Goal: Task Accomplishment & Management: Use online tool/utility

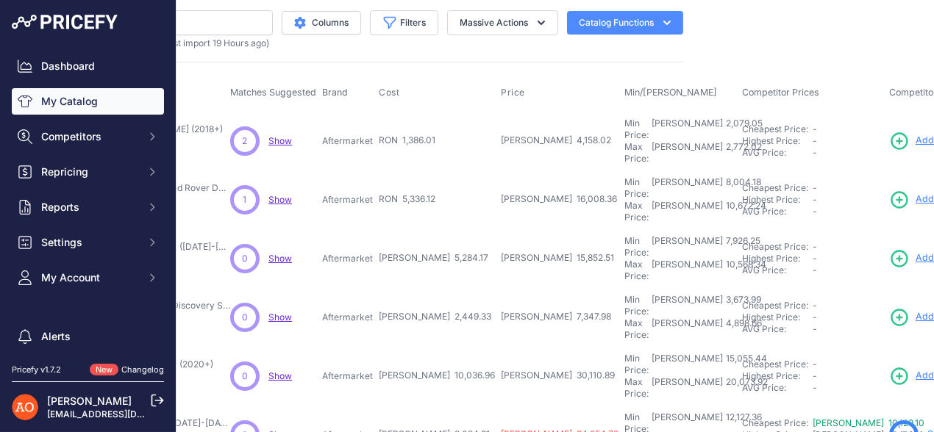
scroll to position [0, 246]
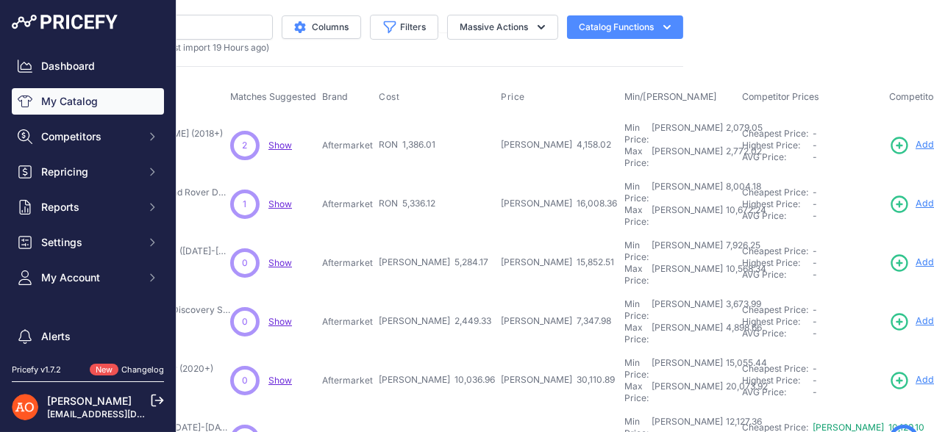
drag, startPoint x: 351, startPoint y: 136, endPoint x: 379, endPoint y: 138, distance: 27.3
click at [379, 138] on tr "Pachet Exterior Cupra - Seat Leon (2018+)" at bounding box center [607, 145] width 1331 height 60
drag, startPoint x: 340, startPoint y: 182, endPoint x: 401, endPoint y: 188, distance: 61.4
click at [401, 188] on tr "Pachet Exterior Black Edition Complet - Land Rover Defender (2020+)" at bounding box center [607, 204] width 1331 height 59
drag, startPoint x: 354, startPoint y: 232, endPoint x: 395, endPoint y: 234, distance: 41.9
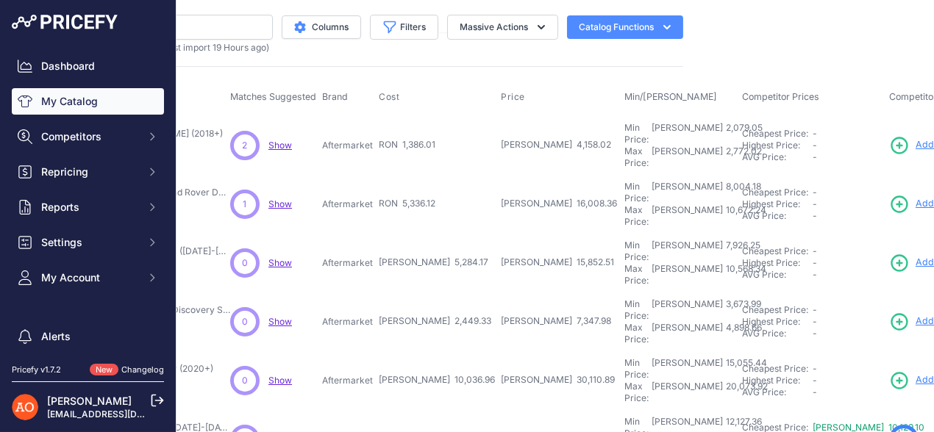
click at [395, 234] on tr "Pachet Exterior - Land Rover Discovery 3/4 (2005-2009)" at bounding box center [607, 263] width 1331 height 59
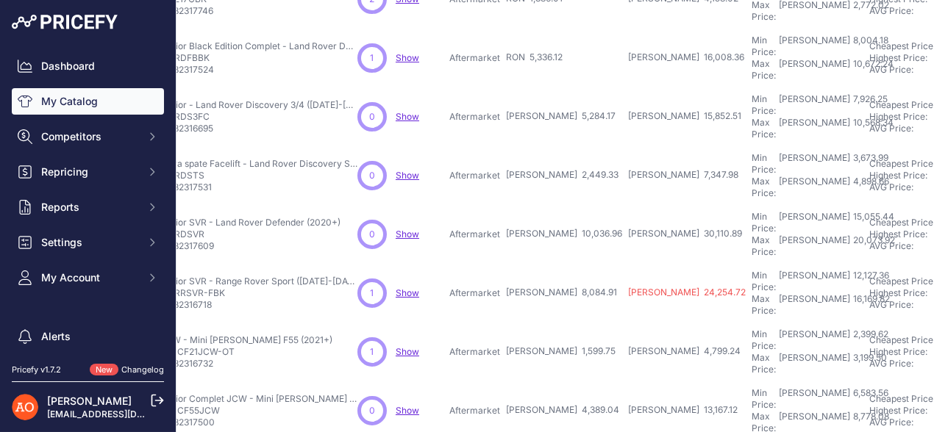
scroll to position [147, 119]
drag, startPoint x: 474, startPoint y: 129, endPoint x: 542, endPoint y: 133, distance: 68.5
click at [542, 146] on tr "Stopuri + Bara spate Facelift - Land Rover Discovery Sport (2016)" at bounding box center [734, 175] width 1331 height 59
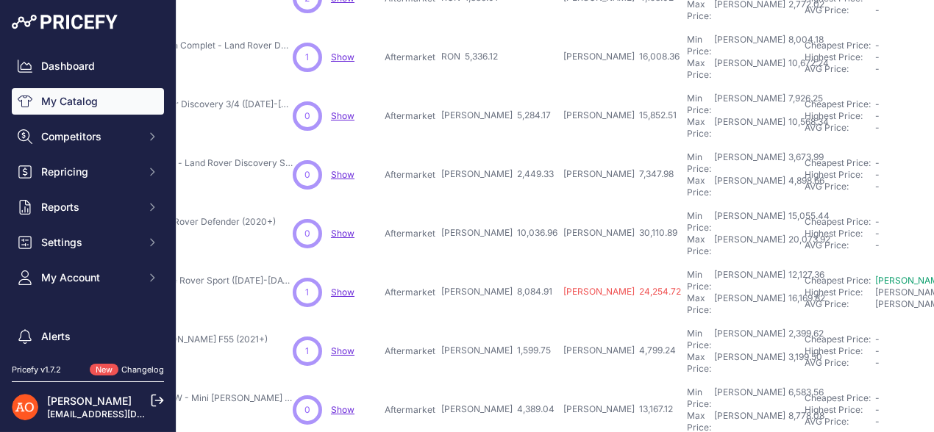
scroll to position [147, 237]
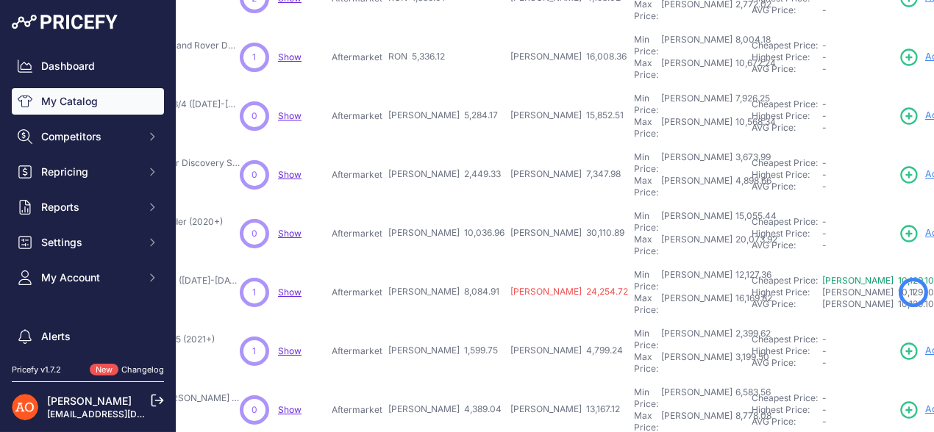
drag, startPoint x: 354, startPoint y: 176, endPoint x: 424, endPoint y: 178, distance: 70.6
click at [424, 204] on tr "Pachet Exterior SVR - Land Rover Defender (2020+) Show" at bounding box center [616, 233] width 1331 height 59
click at [354, 263] on td "Aftermarket" at bounding box center [357, 292] width 57 height 59
drag, startPoint x: 356, startPoint y: 226, endPoint x: 437, endPoint y: 226, distance: 81.6
click at [437, 263] on tr "Pachet Exterior SVR - Range Rover Sport (2014-2017, Stil 2018+)" at bounding box center [616, 292] width 1331 height 59
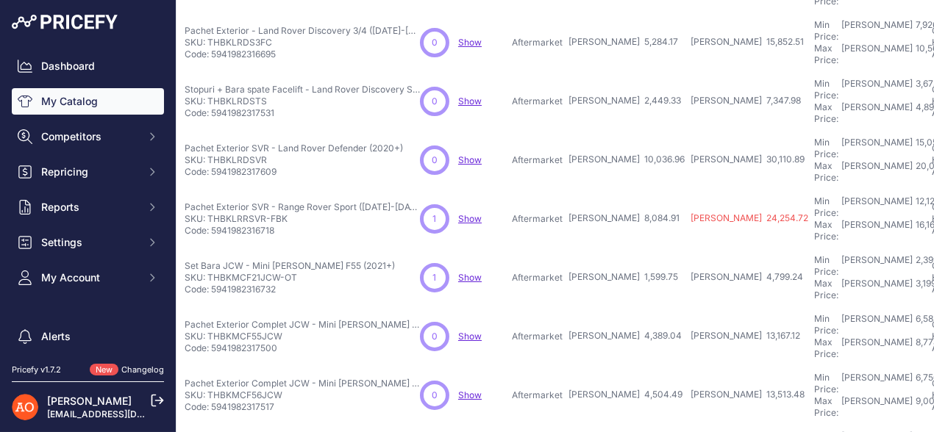
scroll to position [221, 0]
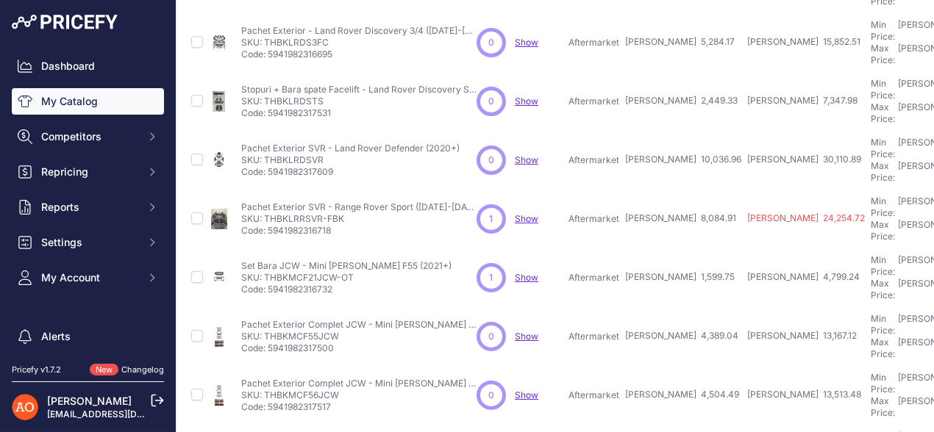
drag, startPoint x: 265, startPoint y: 152, endPoint x: 344, endPoint y: 147, distance: 79.6
click at [344, 213] on p "SKU: THBKLRRSVR-FBK" at bounding box center [358, 219] width 235 height 12
copy p "THBKLRRSVR-FBK"
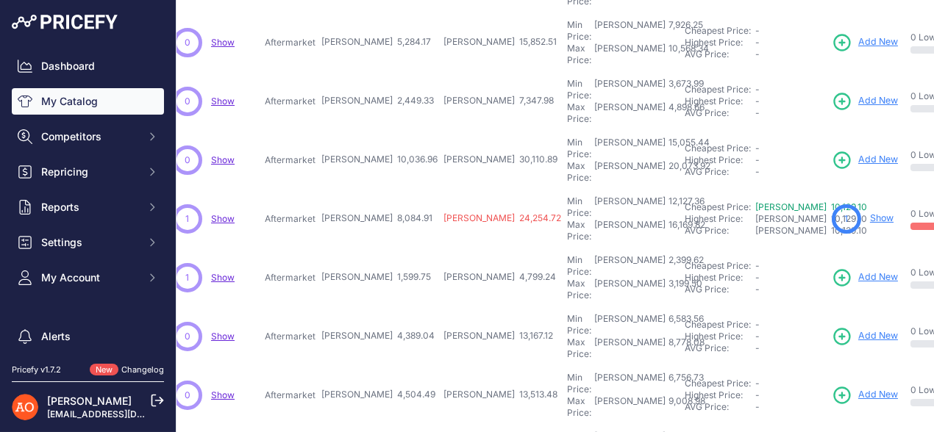
scroll to position [221, 305]
drag, startPoint x: 271, startPoint y: 194, endPoint x: 365, endPoint y: 205, distance: 94.7
click at [365, 248] on tr "Set Bara JCW - Mini Cooper F55 (2021+)" at bounding box center [548, 277] width 1331 height 59
drag, startPoint x: 290, startPoint y: 249, endPoint x: 374, endPoint y: 249, distance: 83.8
click at [374, 307] on tr "Pachet Exterior Complet JCW - Mini Cooper F55 (4 Usi, Stil LCI 2021+)" at bounding box center [548, 336] width 1331 height 59
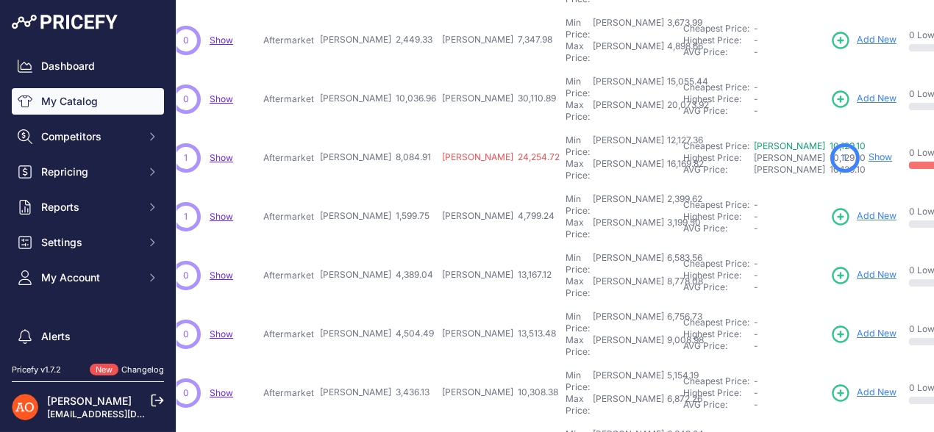
scroll to position [367, 305]
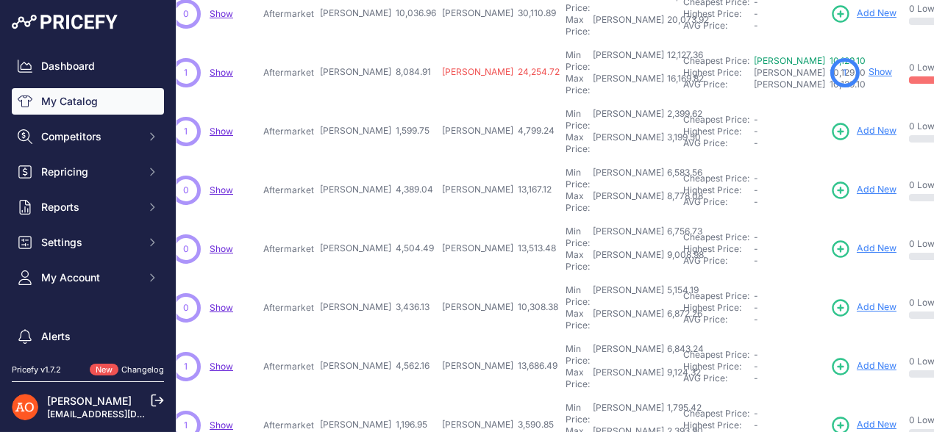
drag, startPoint x: 287, startPoint y: 143, endPoint x: 398, endPoint y: 104, distance: 117.9
click at [374, 220] on tr "Pachet Exterior Complet JCW - Mini Cooper F56 (2 Usi, Stil LCI 2021+)" at bounding box center [548, 249] width 1331 height 59
drag, startPoint x: 279, startPoint y: 194, endPoint x: 373, endPoint y: 192, distance: 94.1
click at [373, 279] on tr "Pachet Exterior JCW Vers. 3 - Mini Cooper R56 (2007-2013)" at bounding box center [548, 308] width 1331 height 59
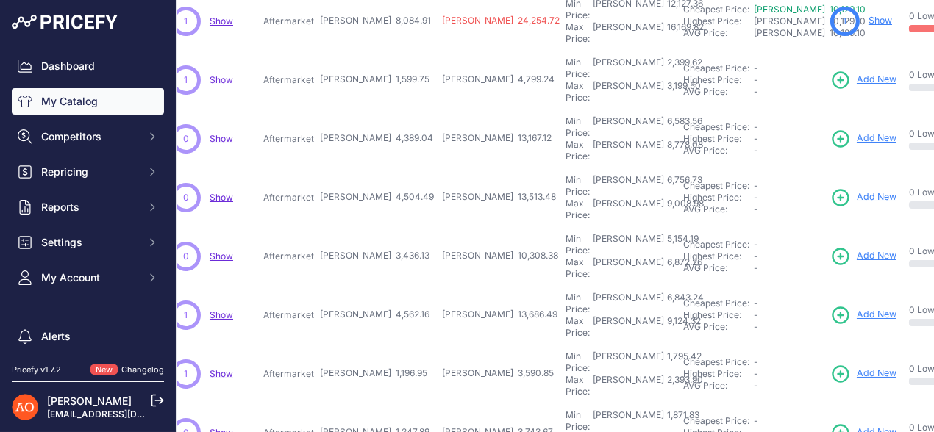
scroll to position [459, 305]
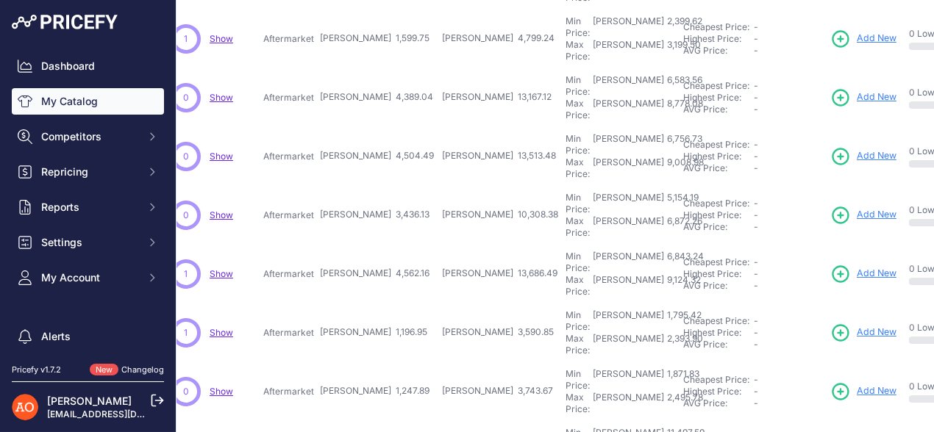
drag, startPoint x: 281, startPoint y: 148, endPoint x: 375, endPoint y: 148, distance: 94.1
click at [375, 245] on tr "Pachet Exterior TKT - Porsche Macan (2018+)" at bounding box center [548, 274] width 1331 height 59
drag, startPoint x: 282, startPoint y: 197, endPoint x: 390, endPoint y: 194, distance: 108.8
click at [390, 304] on tr "Pachet Exterior Nismo - Nissan Navara NP300 (2015-2020)" at bounding box center [548, 333] width 1331 height 59
drag, startPoint x: 302, startPoint y: 241, endPoint x: 382, endPoint y: 241, distance: 80.1
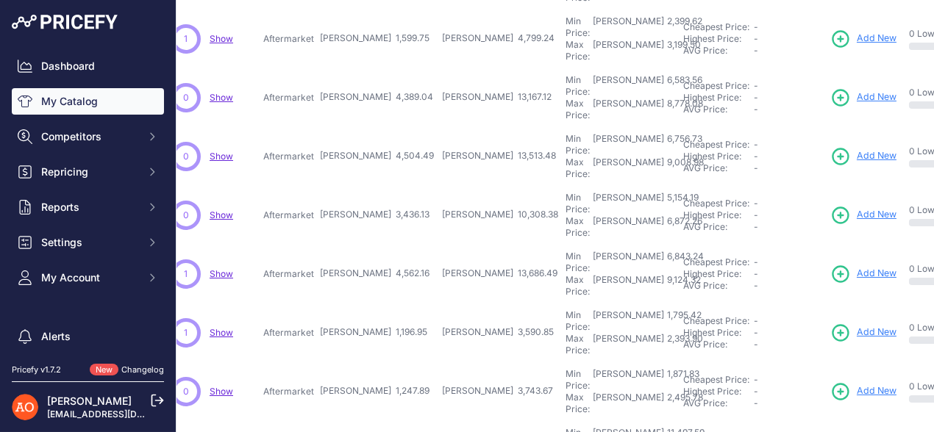
click at [376, 362] on tr "Bara Custom + Grila - Nissan Navara NP300 (2015+) Show" at bounding box center [548, 391] width 1331 height 59
drag, startPoint x: 289, startPoint y: 293, endPoint x: 377, endPoint y: 289, distance: 88.3
drag, startPoint x: 304, startPoint y: 335, endPoint x: 368, endPoint y: 337, distance: 64.7
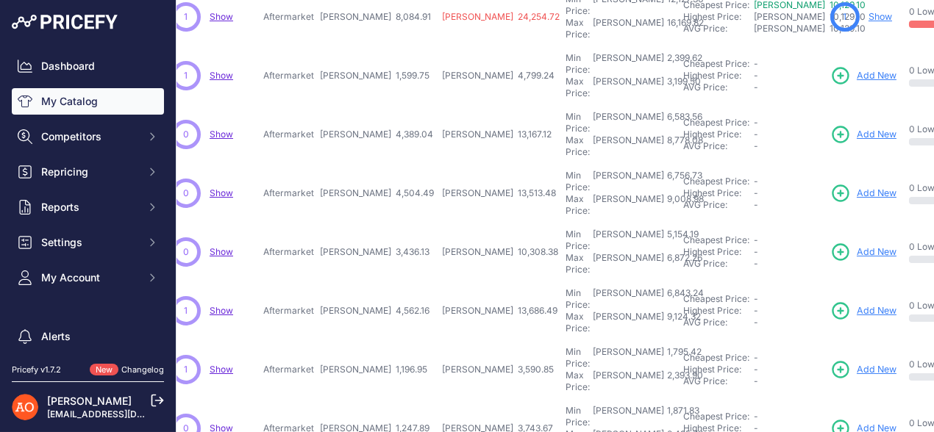
scroll to position [497, 305]
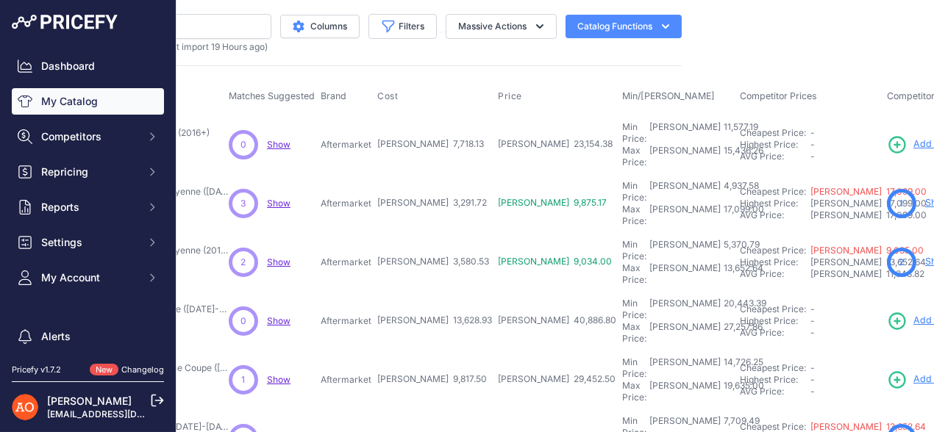
scroll to position [0, 248]
drag, startPoint x: 336, startPoint y: 139, endPoint x: 425, endPoint y: 142, distance: 89.0
click at [425, 142] on tr "Pachet Exterior Complet GTS - Porsche 718 (2016+) Show" at bounding box center [604, 145] width 1329 height 60
drag, startPoint x: 342, startPoint y: 185, endPoint x: 423, endPoint y: 186, distance: 81.6
click at [423, 186] on tr "Pachet Exterior Turbo Facelift - Porsche Cayenne (2014-2017)" at bounding box center [604, 204] width 1329 height 59
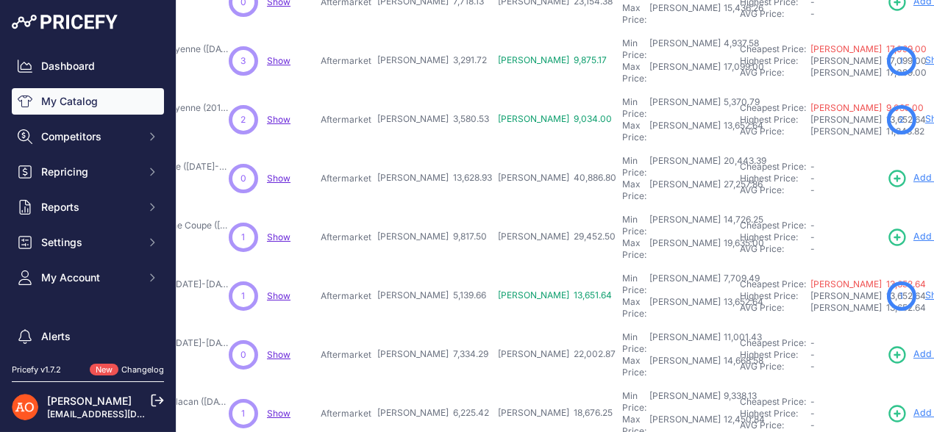
scroll to position [147, 248]
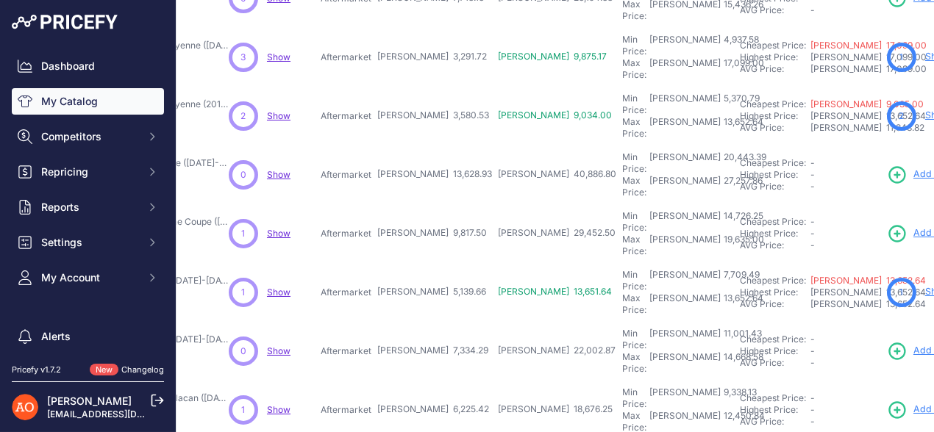
drag, startPoint x: 338, startPoint y: 86, endPoint x: 449, endPoint y: 87, distance: 111.0
click at [449, 87] on tr "Pachet Exterior Turbo Facelift - Porsche Cayenne (2018+, Stil 2020+)" at bounding box center [604, 116] width 1329 height 59
drag, startPoint x: 337, startPoint y: 137, endPoint x: 441, endPoint y: 129, distance: 103.9
click at [441, 146] on tr "Pachet Bara Spate Turbo - Porsche Cayenne (2011-2014, Stil 2019+)" at bounding box center [604, 175] width 1329 height 59
drag, startPoint x: 346, startPoint y: 174, endPoint x: 447, endPoint y: 172, distance: 100.7
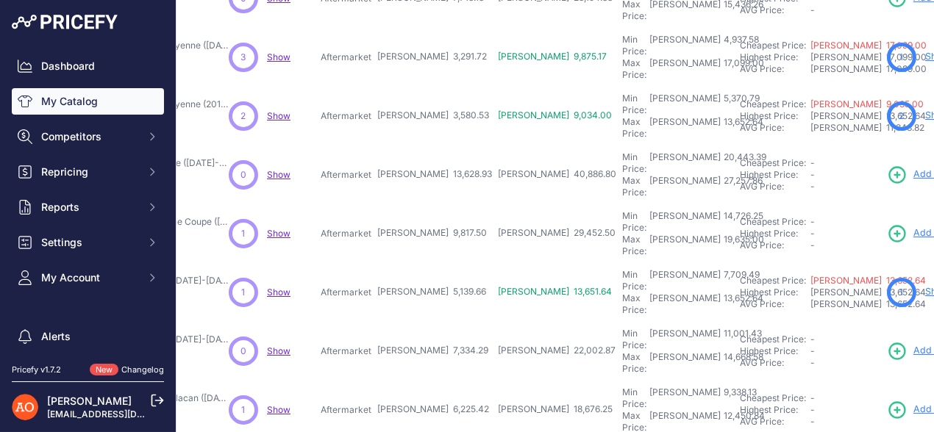
click at [447, 204] on tr "Pachet Exterior Turbo GT - Porsche Cayenne Coupe (2018-2022, 3.0T)" at bounding box center [604, 233] width 1329 height 59
drag, startPoint x: 343, startPoint y: 229, endPoint x: 440, endPoint y: 231, distance: 97.8
click at [440, 263] on tr "Pachet Exterior Turbo - Porsche Cayenne (2011-2014, Stil 2018+)" at bounding box center [604, 292] width 1329 height 59
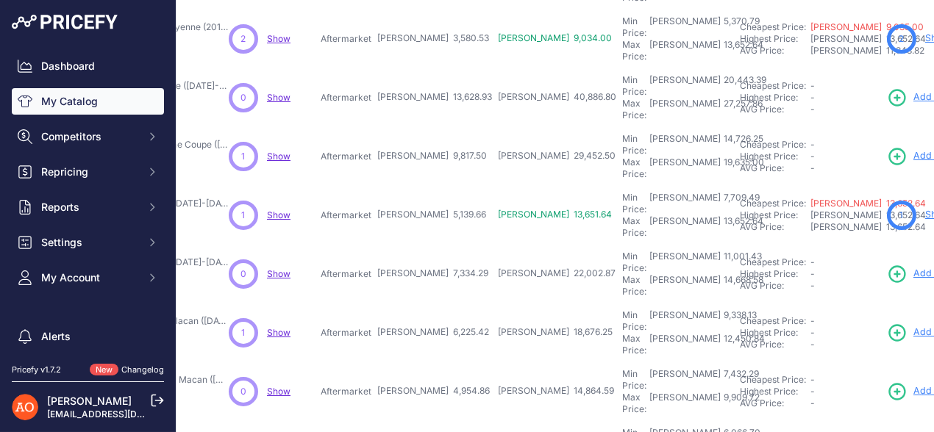
scroll to position [294, 248]
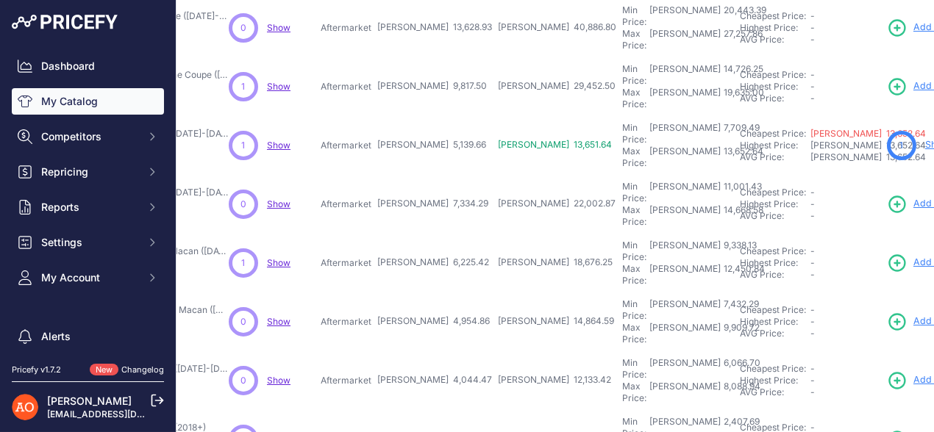
drag, startPoint x: 339, startPoint y: 128, endPoint x: 436, endPoint y: 121, distance: 97.3
click at [436, 175] on tr "Pachet Exterior Turbo - Porsche Cayenne (2014-2017, Stil 2018+)" at bounding box center [604, 204] width 1329 height 59
drag, startPoint x: 366, startPoint y: 171, endPoint x: 426, endPoint y: 171, distance: 59.5
click at [425, 234] on tr "Spoiler Trunk LED Rosu Facelift - Porsche Macan (2014-2018)" at bounding box center [604, 263] width 1329 height 59
drag, startPoint x: 352, startPoint y: 213, endPoint x: 436, endPoint y: 217, distance: 83.9
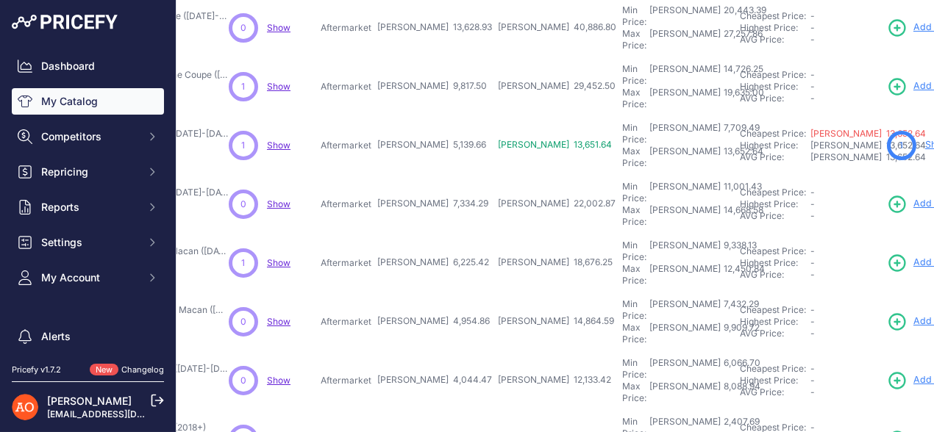
click at [436, 293] on tr "Spoiler Trunk LED Smoke Facelift - Porsche Macan (2014-2018)" at bounding box center [604, 322] width 1329 height 59
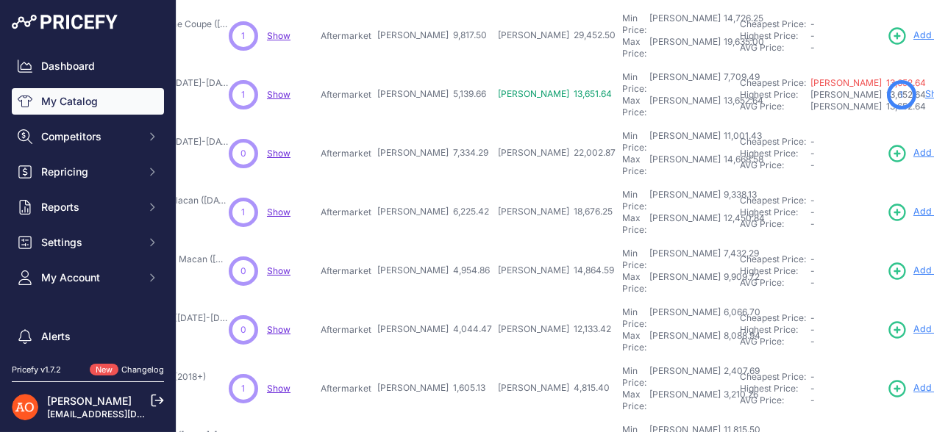
scroll to position [441, 248]
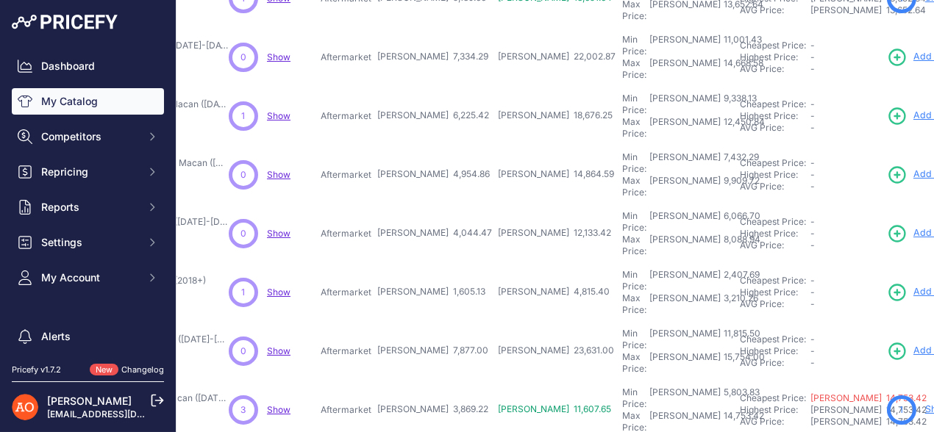
drag, startPoint x: 365, startPoint y: 117, endPoint x: 434, endPoint y: 120, distance: 69.2
click at [434, 204] on tr "Pachet Exterior Tech-Art - Porsche Macan (2014-2017) Show" at bounding box center [604, 233] width 1329 height 59
drag, startPoint x: 357, startPoint y: 169, endPoint x: 436, endPoint y: 168, distance: 79.4
click at [436, 263] on tr "Pachet Exterior Tech-Art - Porsche Macan (2018+) Show" at bounding box center [604, 292] width 1329 height 59
drag, startPoint x: 354, startPoint y: 220, endPoint x: 433, endPoint y: 221, distance: 78.7
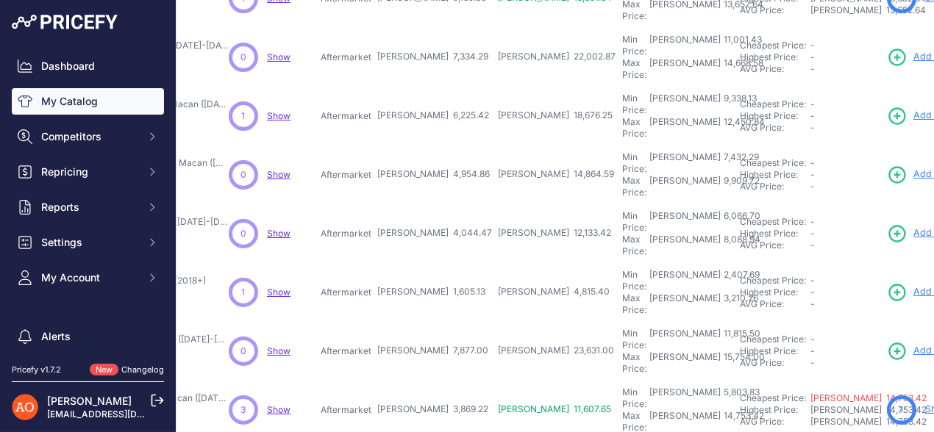
click at [433, 322] on tr "Pachet Exterior Caroserie - Porsche Macan (2014-2020, Stil 2021+)" at bounding box center [604, 351] width 1329 height 59
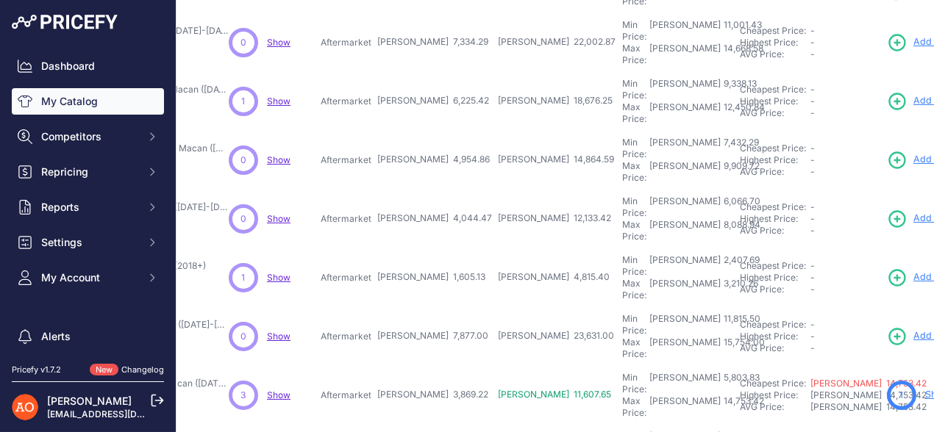
scroll to position [459, 248]
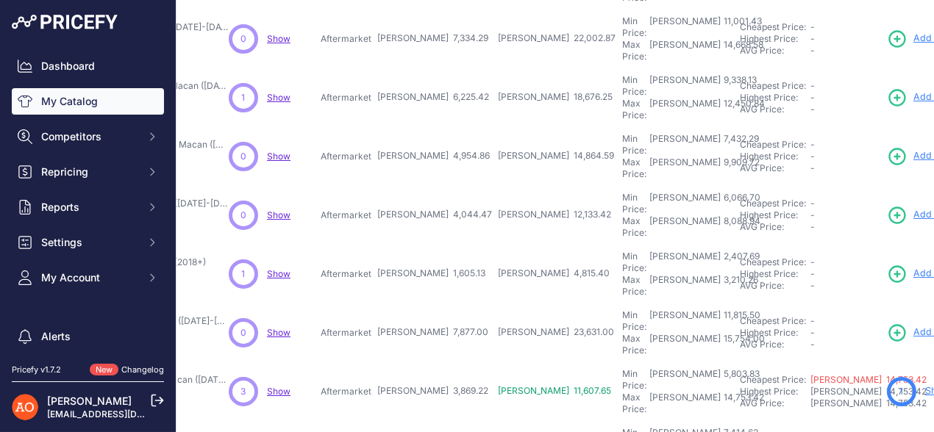
drag, startPoint x: 357, startPoint y: 241, endPoint x: 609, endPoint y: 229, distance: 253.1
click at [431, 362] on tr "Bara Fata Turbo (Include DRL) - Porsche Macan (2014-2021)" at bounding box center [604, 391] width 1329 height 59
drag, startPoint x: 368, startPoint y: 290, endPoint x: 441, endPoint y: 289, distance: 72.8
drag, startPoint x: 350, startPoint y: 340, endPoint x: 480, endPoint y: 336, distance: 130.2
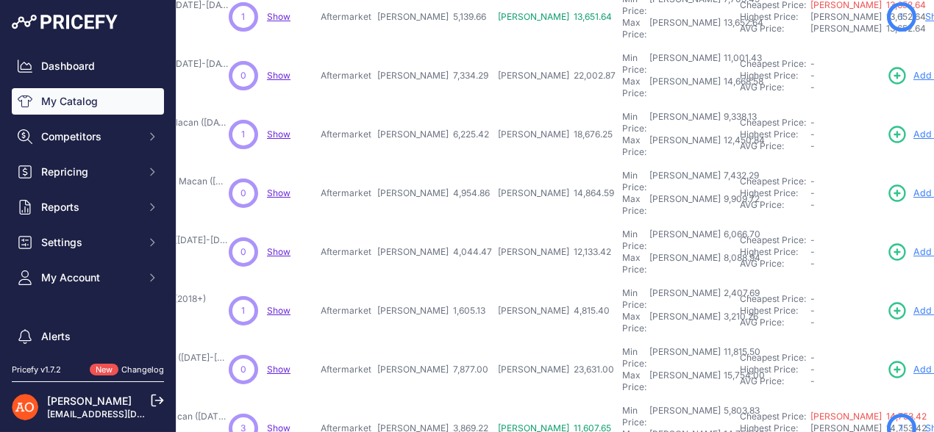
scroll to position [496, 248]
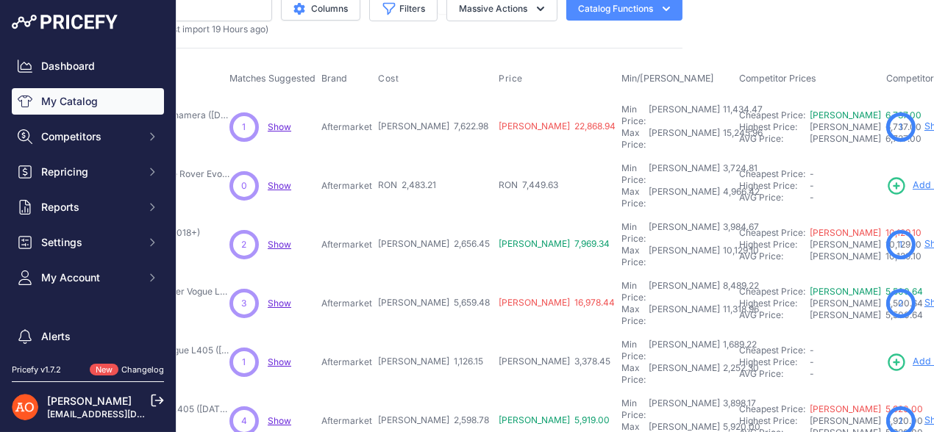
scroll to position [0, 247]
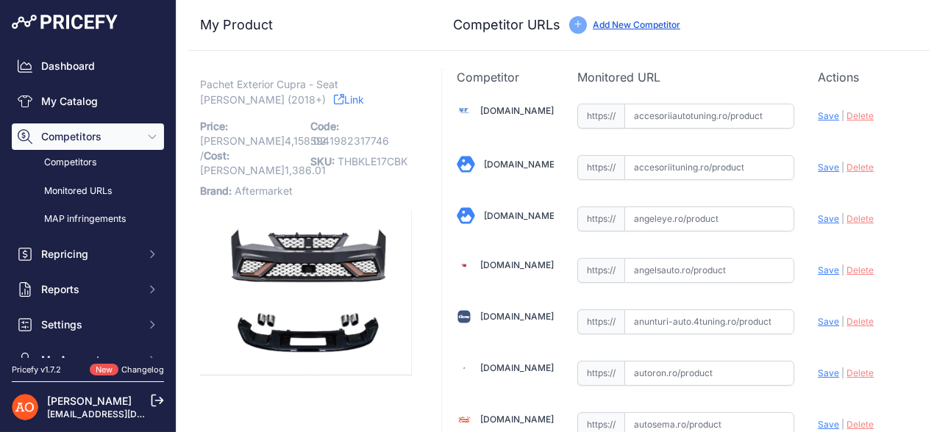
click at [334, 102] on icon at bounding box center [339, 99] width 10 height 10
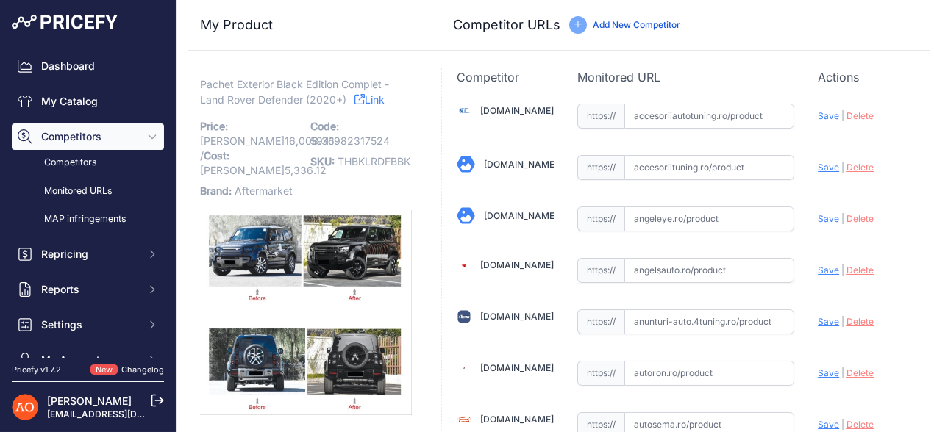
click at [367, 101] on link "Link" at bounding box center [369, 99] width 30 height 18
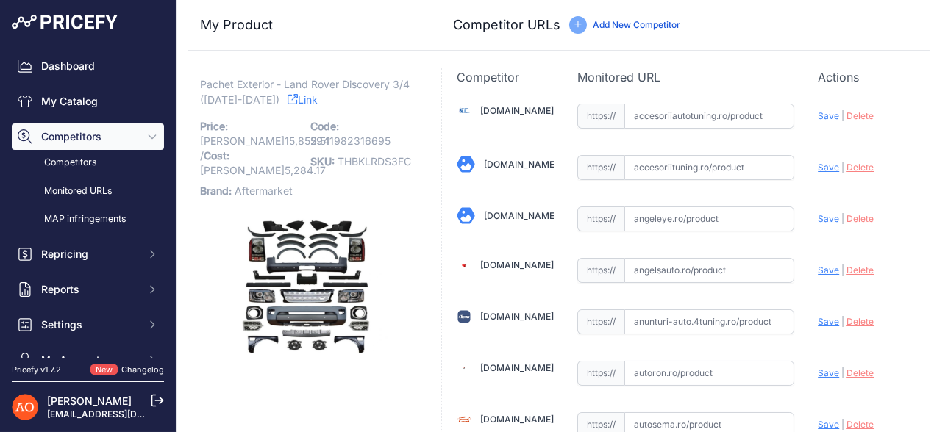
click at [297, 106] on link "Link" at bounding box center [302, 99] width 30 height 18
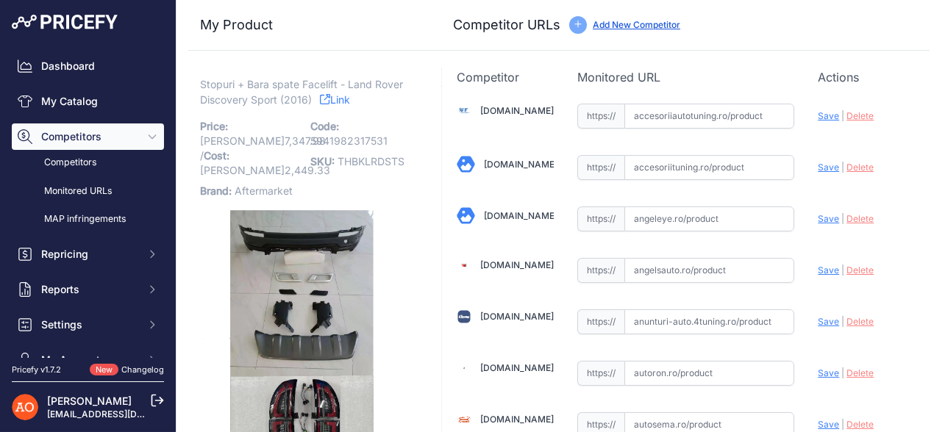
click at [340, 98] on link "Link" at bounding box center [335, 99] width 30 height 18
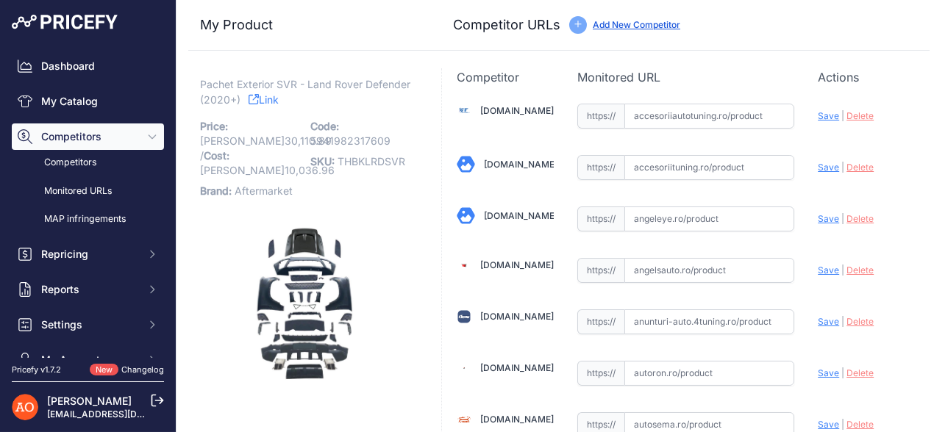
click at [279, 96] on link "Link" at bounding box center [263, 99] width 30 height 18
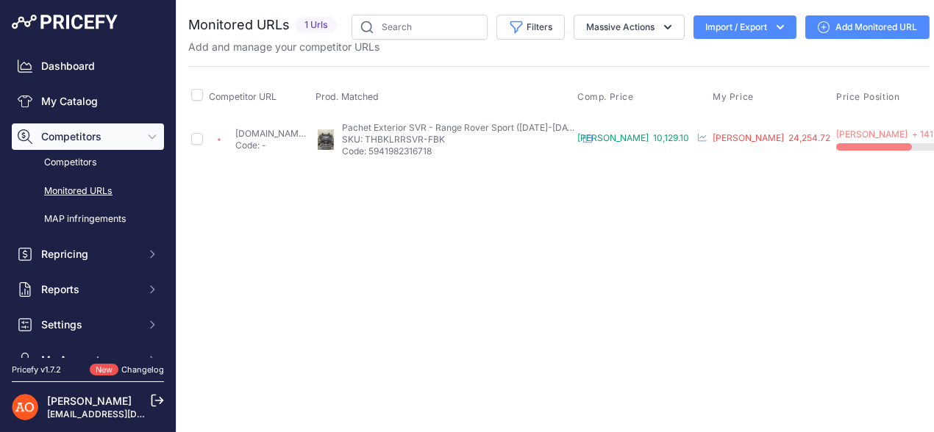
scroll to position [0, 187]
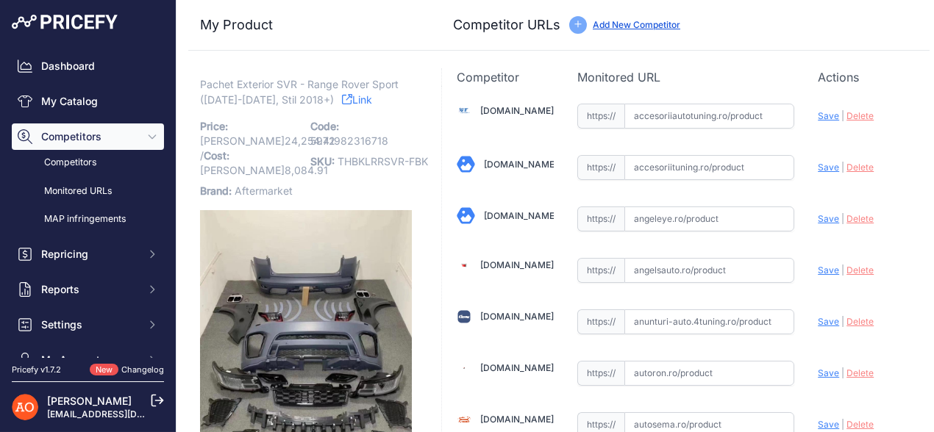
click at [345, 107] on link "Link" at bounding box center [357, 99] width 30 height 18
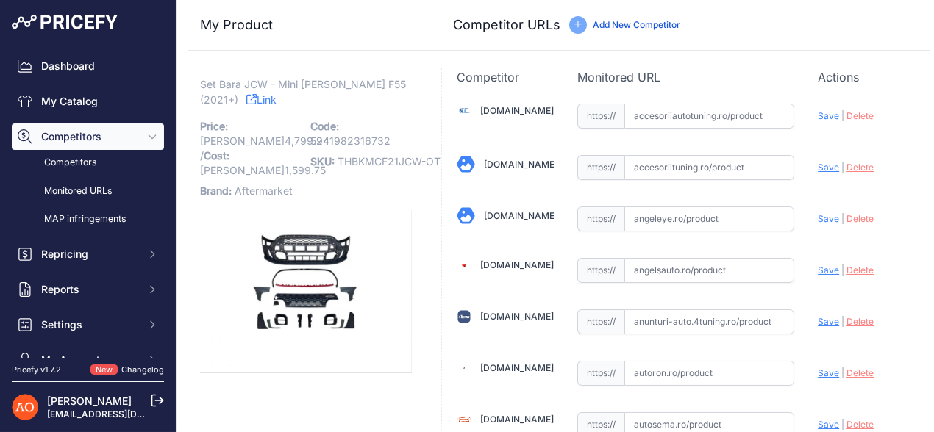
click at [246, 94] on icon at bounding box center [251, 99] width 10 height 10
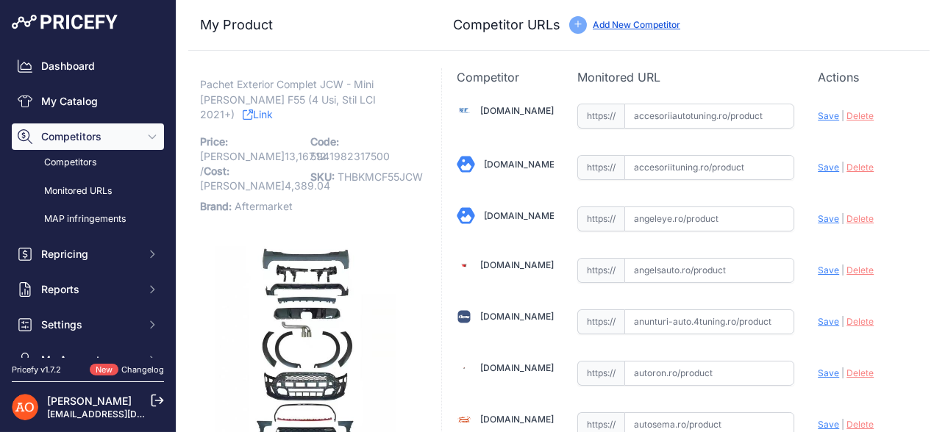
click at [253, 110] on icon at bounding box center [248, 115] width 10 height 10
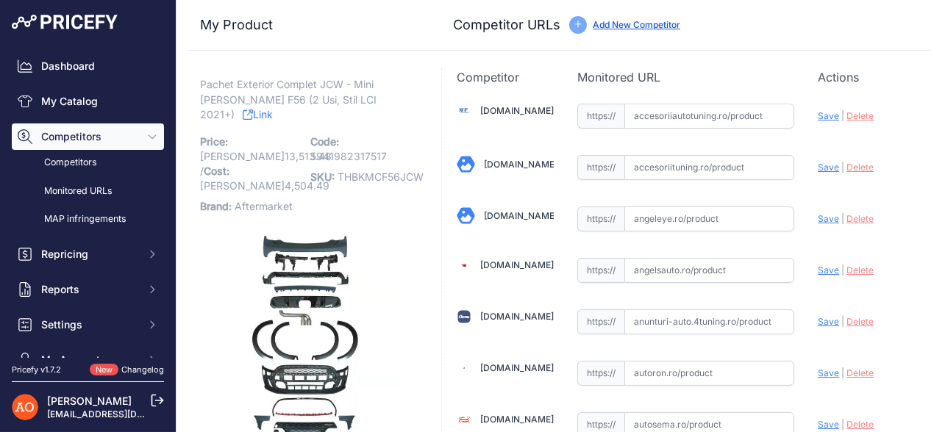
click at [273, 105] on link "Link" at bounding box center [258, 114] width 30 height 18
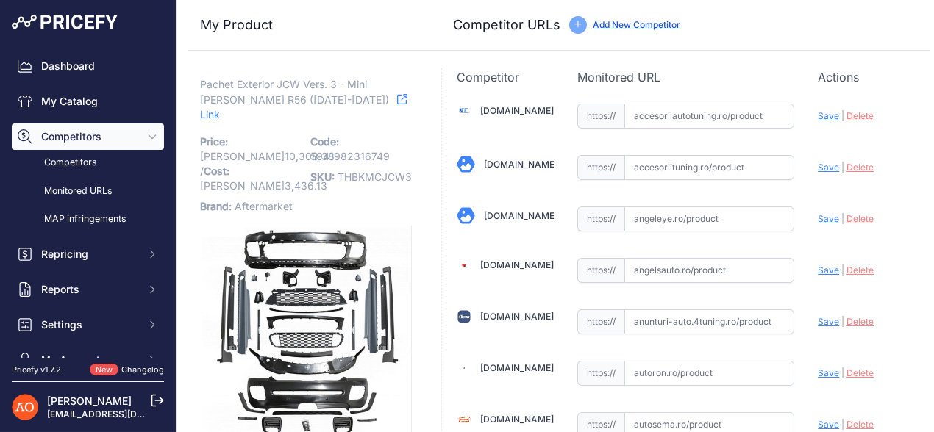
click at [299, 105] on link "Link" at bounding box center [303, 107] width 207 height 34
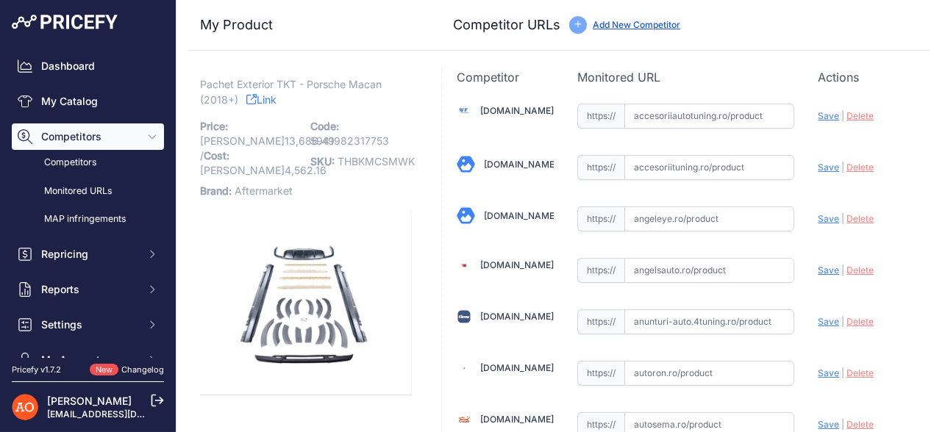
click at [262, 98] on link "Link" at bounding box center [261, 99] width 30 height 18
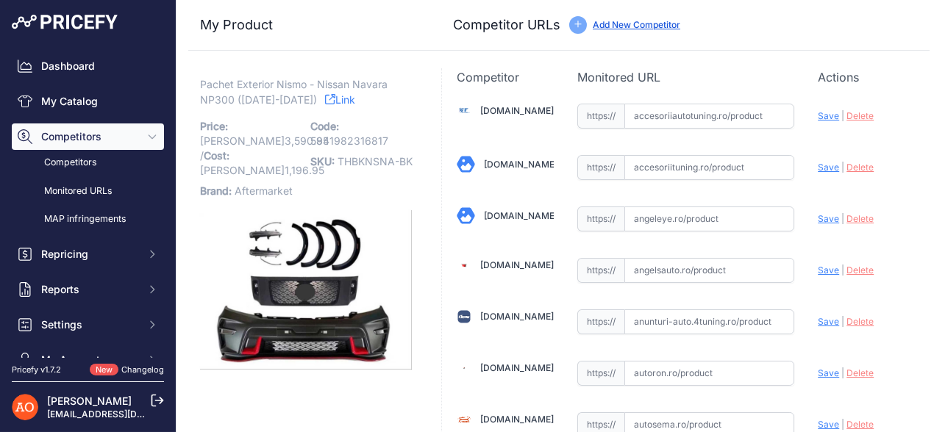
click at [328, 99] on link "Link" at bounding box center [340, 99] width 30 height 18
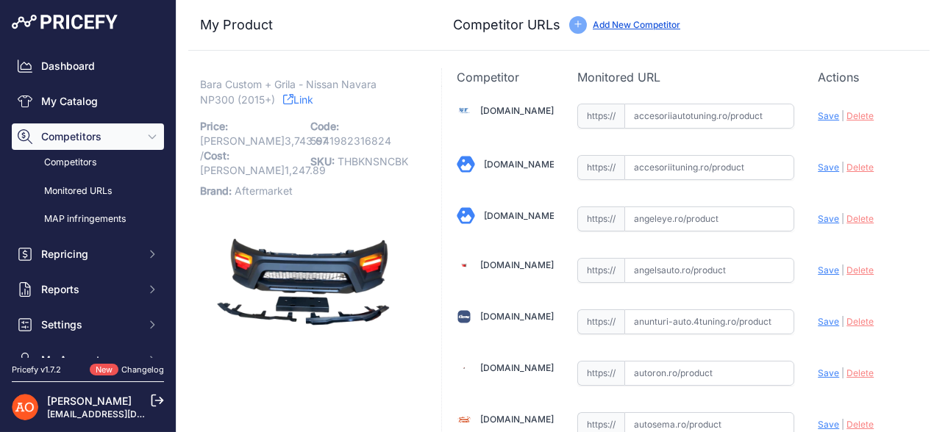
click at [313, 96] on link "Link" at bounding box center [298, 99] width 30 height 18
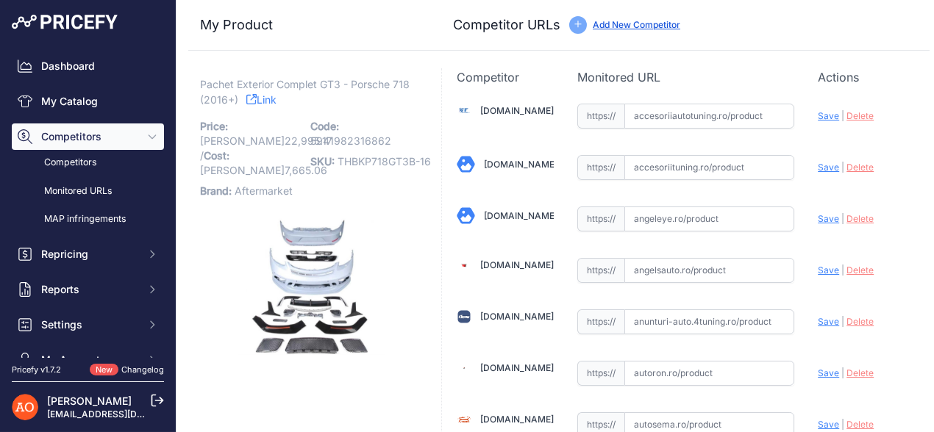
click at [276, 93] on link "Link" at bounding box center [261, 99] width 30 height 18
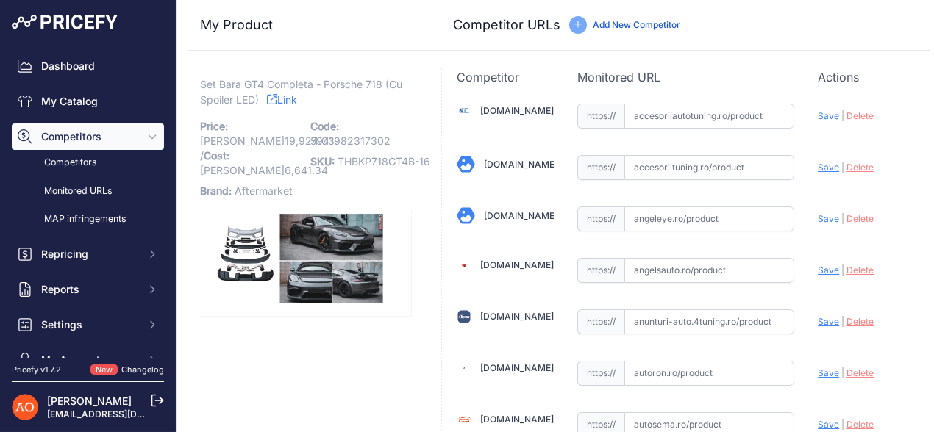
click at [296, 90] on link "Link" at bounding box center [282, 99] width 30 height 18
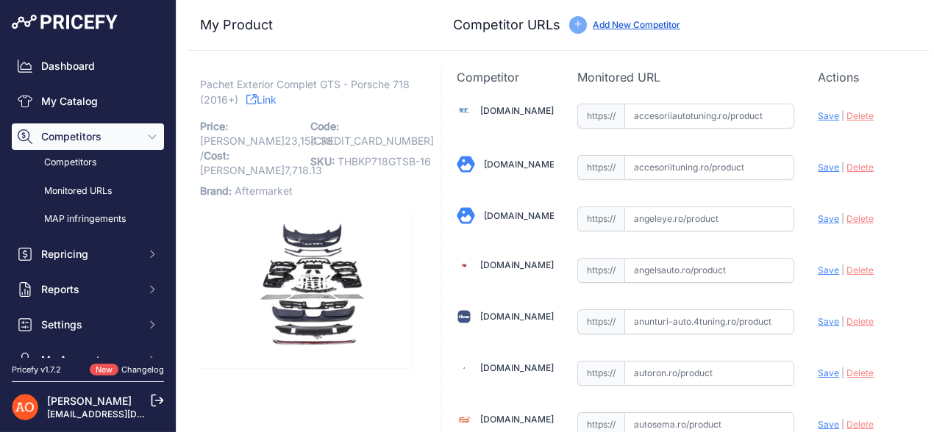
click at [276, 96] on link "Link" at bounding box center [261, 99] width 30 height 18
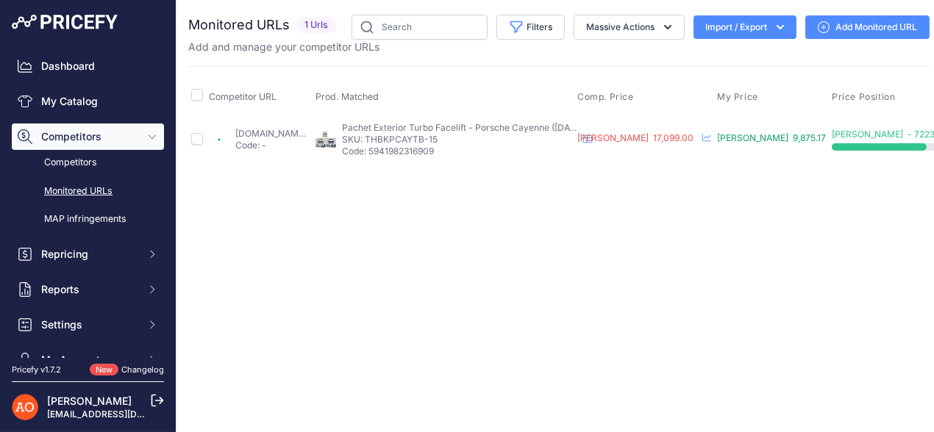
scroll to position [0, 165]
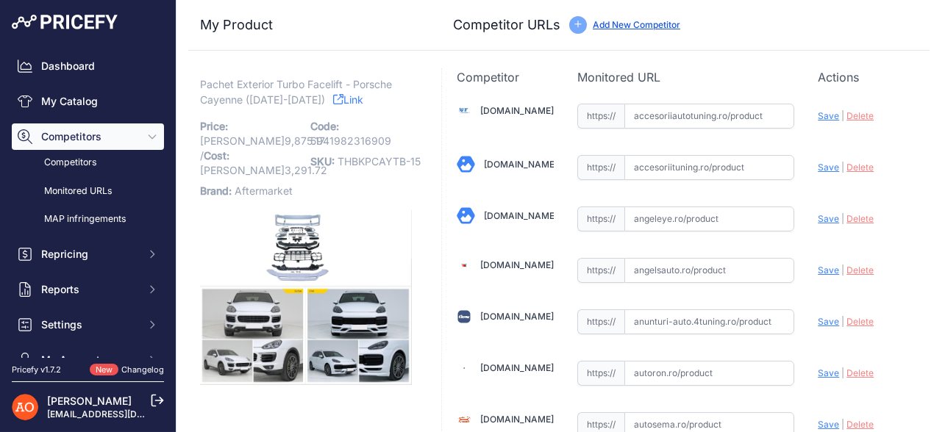
click at [333, 100] on link "Link" at bounding box center [348, 99] width 30 height 18
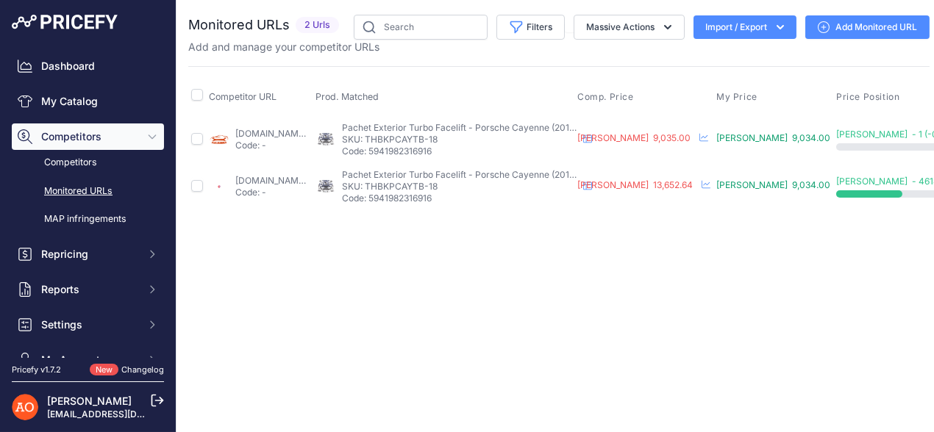
scroll to position [0, 168]
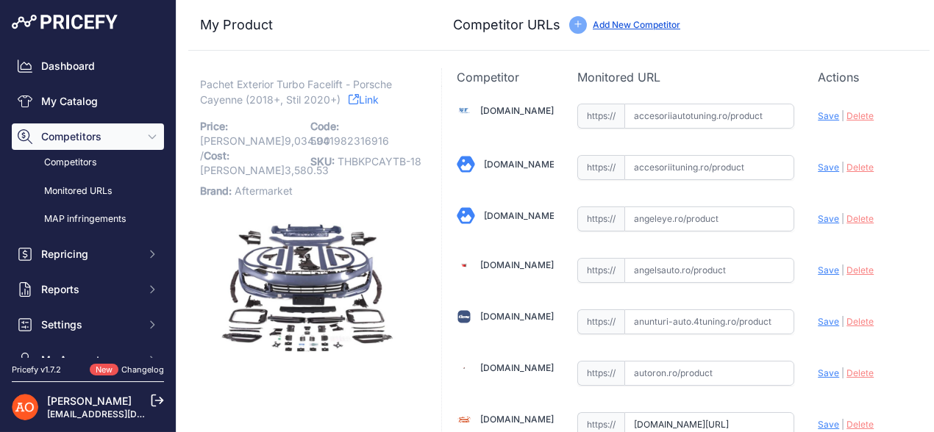
click at [351, 105] on link "Link" at bounding box center [363, 99] width 30 height 18
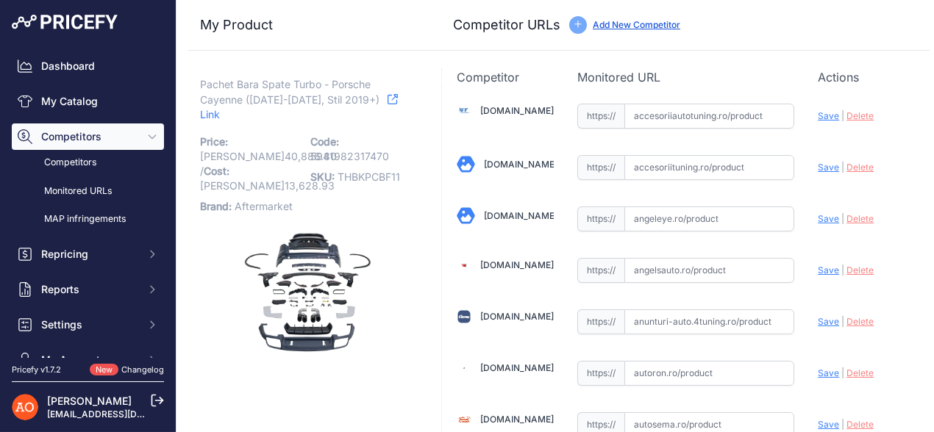
click at [373, 93] on link "Link" at bounding box center [299, 107] width 198 height 34
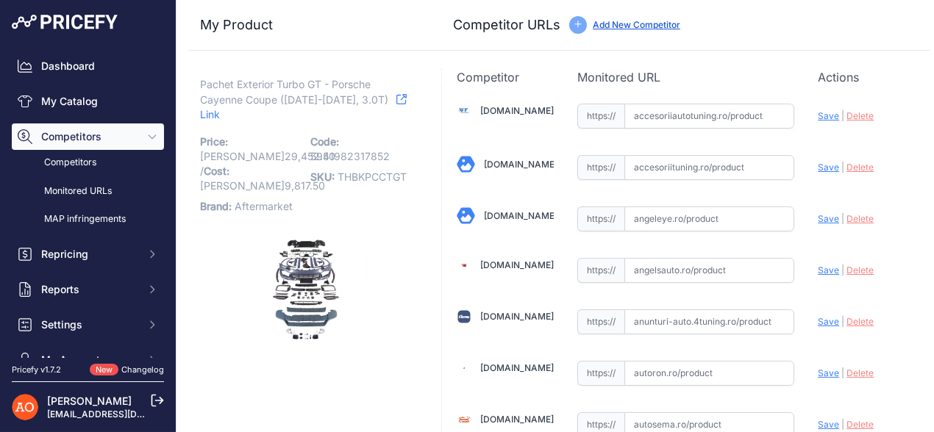
click at [396, 96] on icon at bounding box center [401, 99] width 10 height 10
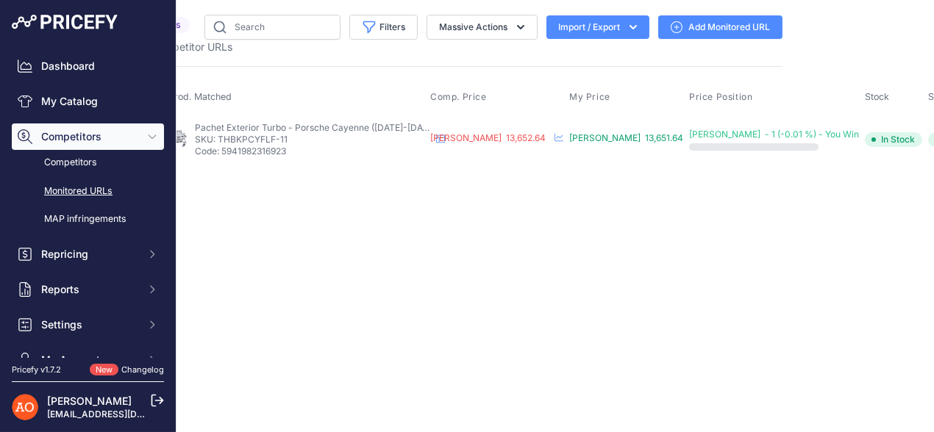
scroll to position [0, 148]
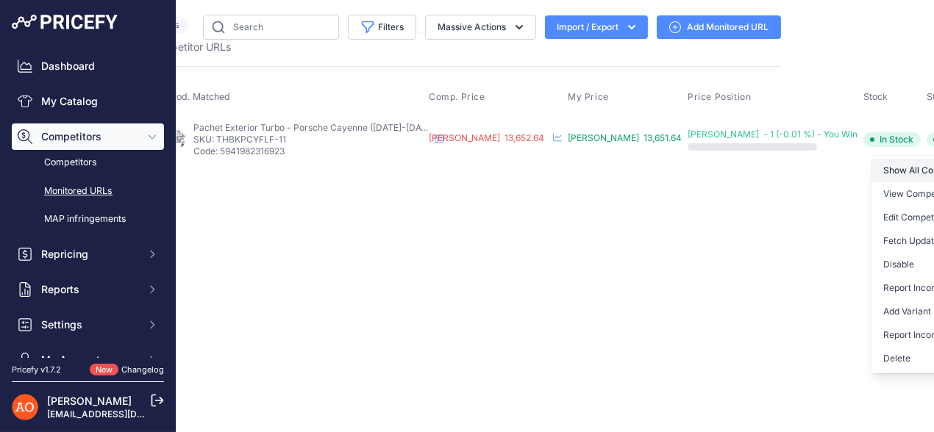
click at [871, 164] on link "Show All Competitors URLs" at bounding box center [946, 171] width 150 height 24
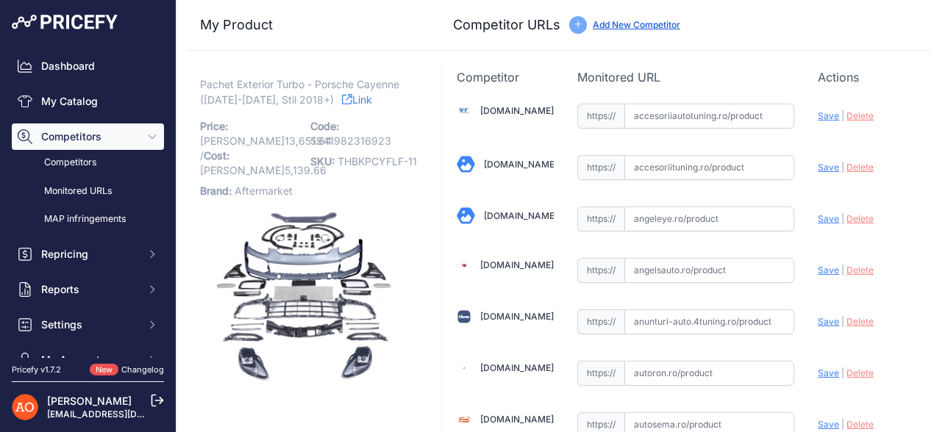
click at [342, 97] on link "Link" at bounding box center [357, 99] width 30 height 18
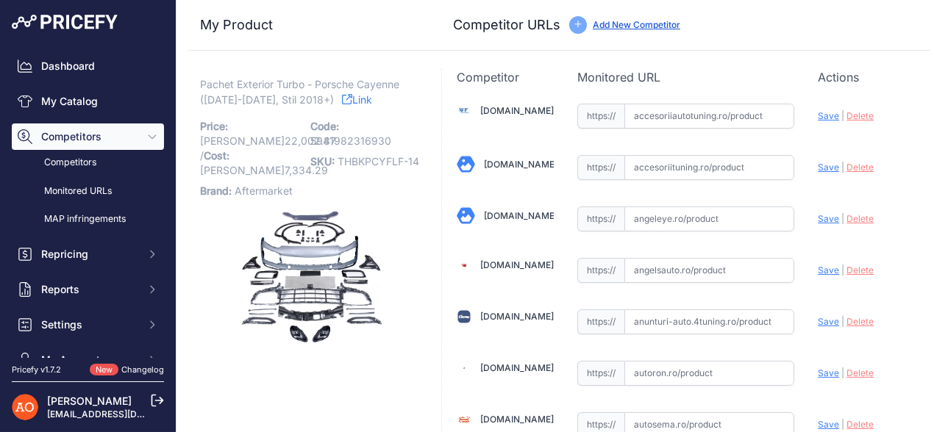
click at [342, 93] on link "Link" at bounding box center [357, 99] width 30 height 18
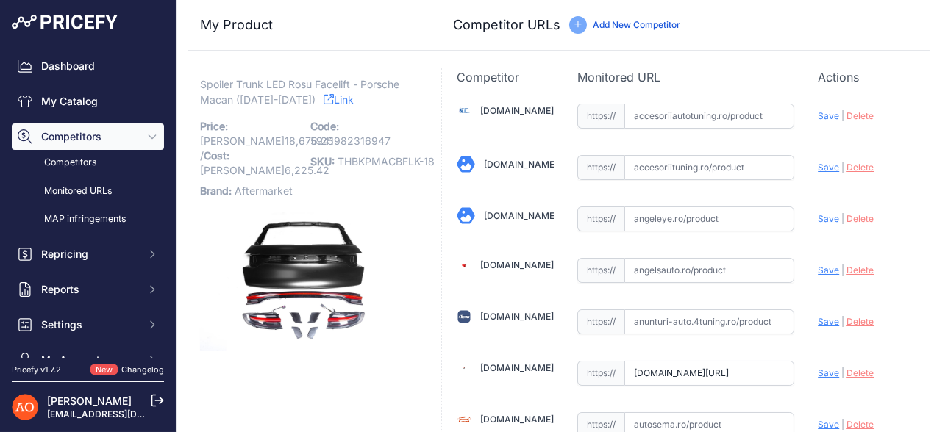
click at [324, 98] on link "Link" at bounding box center [338, 99] width 30 height 18
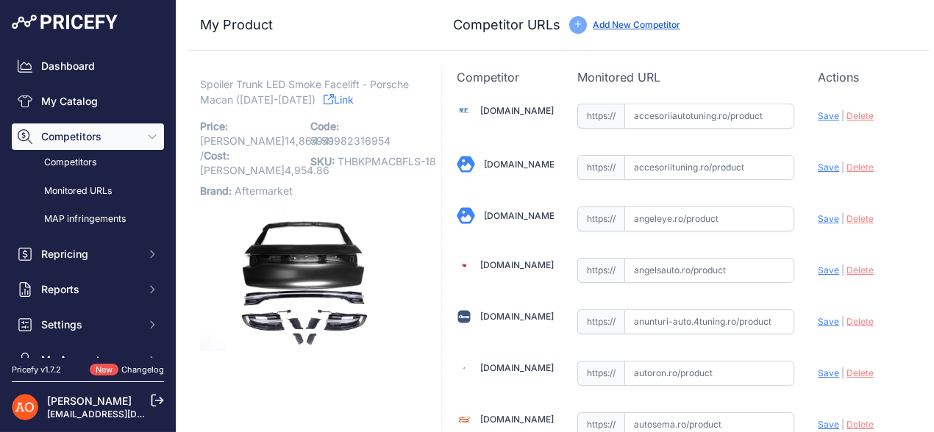
click at [334, 99] on icon at bounding box center [328, 99] width 10 height 10
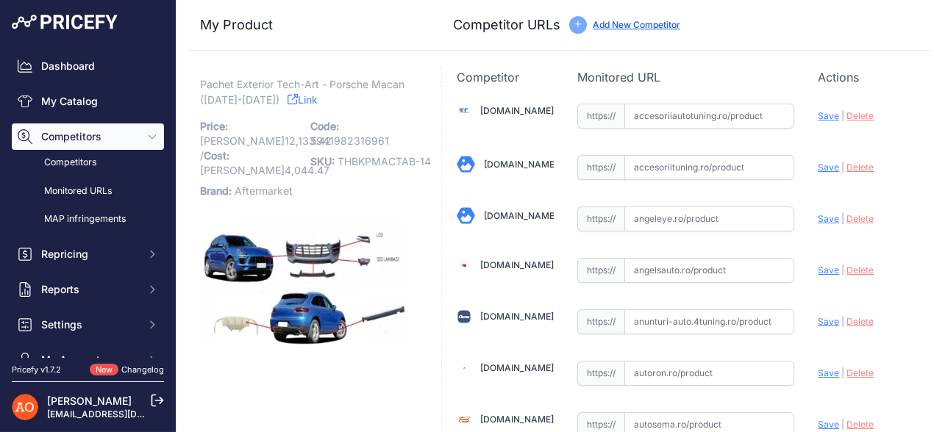
click at [288, 98] on link "Link" at bounding box center [302, 99] width 30 height 18
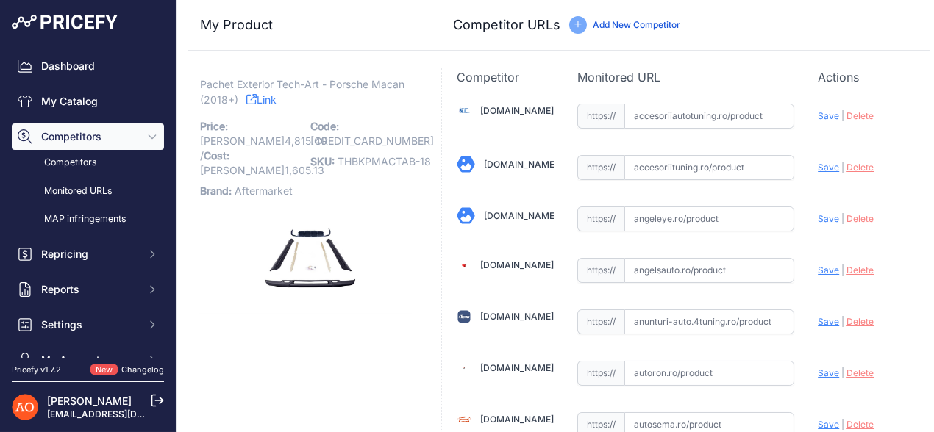
click at [253, 96] on icon at bounding box center [251, 99] width 10 height 10
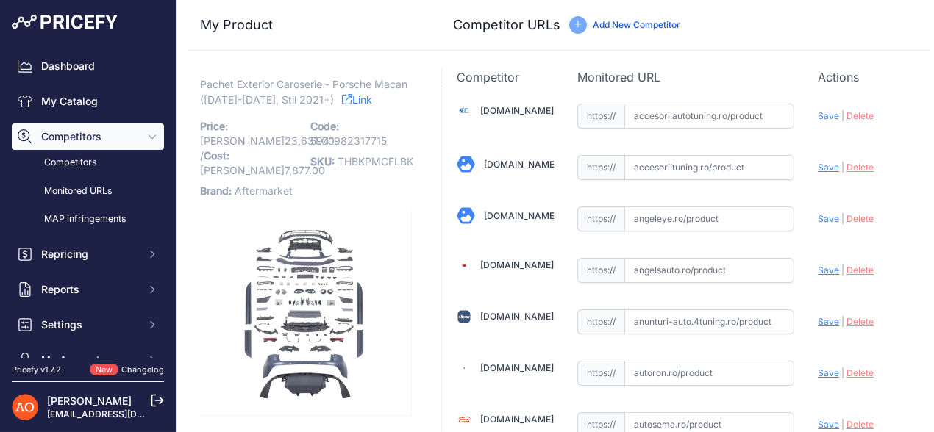
click at [367, 90] on link "Link" at bounding box center [357, 99] width 30 height 18
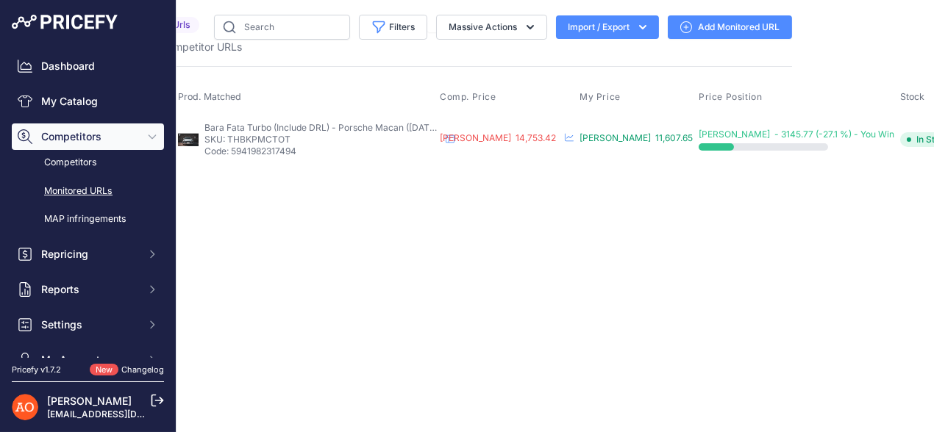
scroll to position [0, 162]
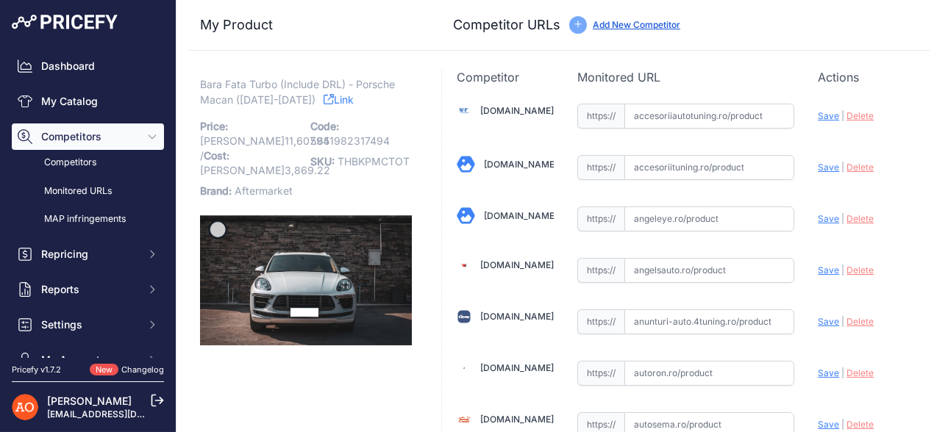
click at [323, 101] on icon at bounding box center [328, 99] width 10 height 10
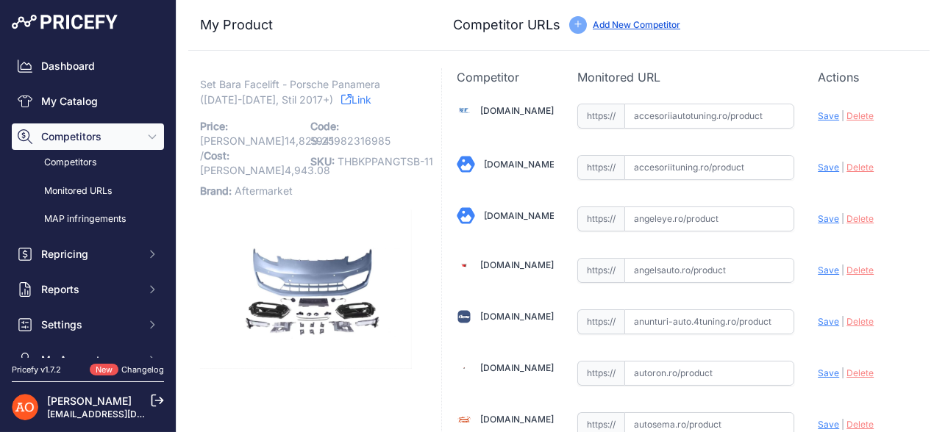
click at [341, 98] on link "Link" at bounding box center [356, 99] width 30 height 18
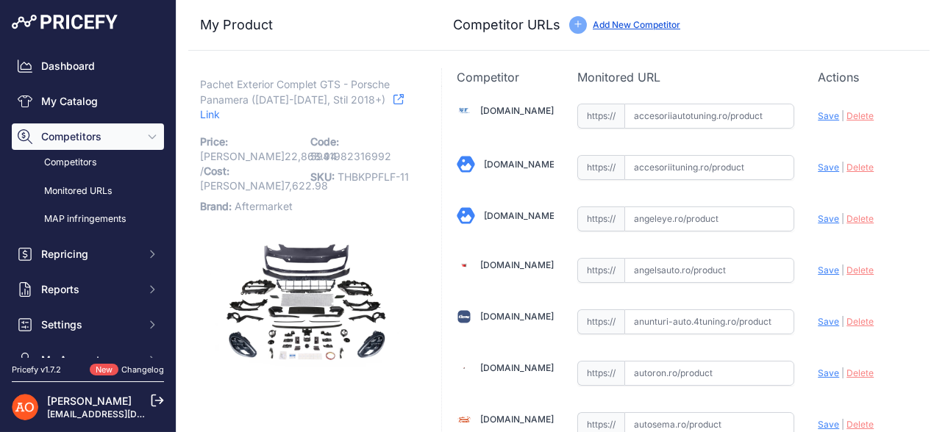
click at [386, 107] on link "Link" at bounding box center [302, 107] width 204 height 34
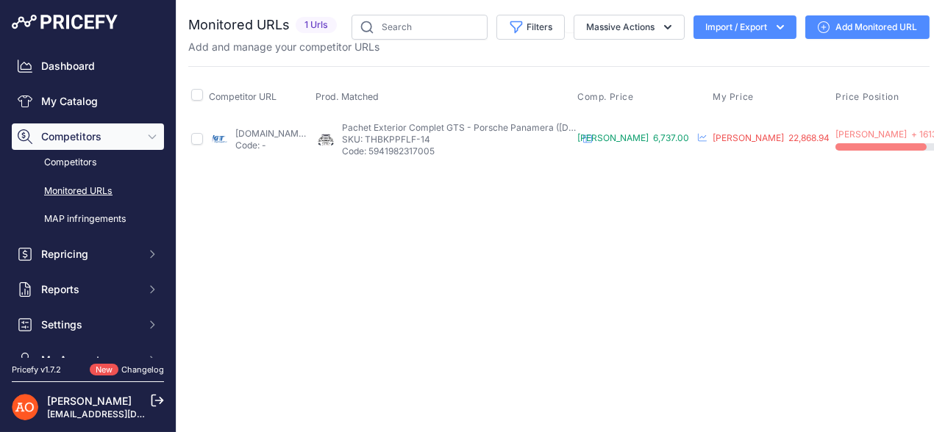
scroll to position [0, 187]
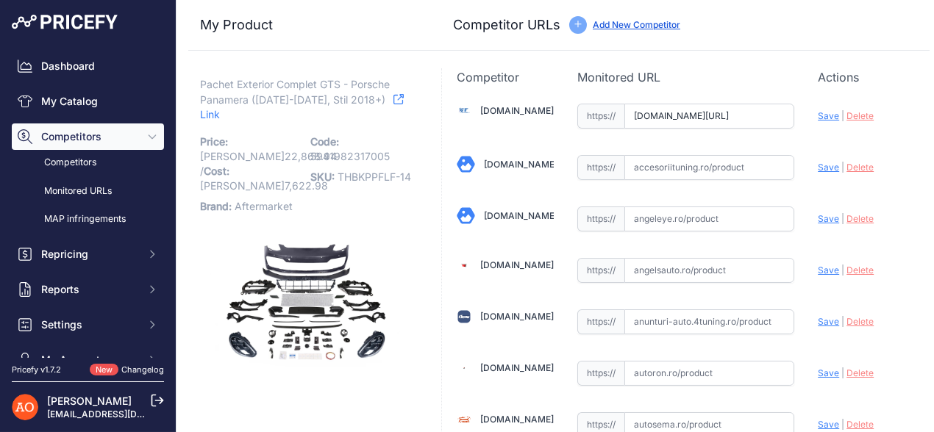
click at [391, 105] on link "Link" at bounding box center [302, 107] width 204 height 34
